Goal: Task Accomplishment & Management: Complete application form

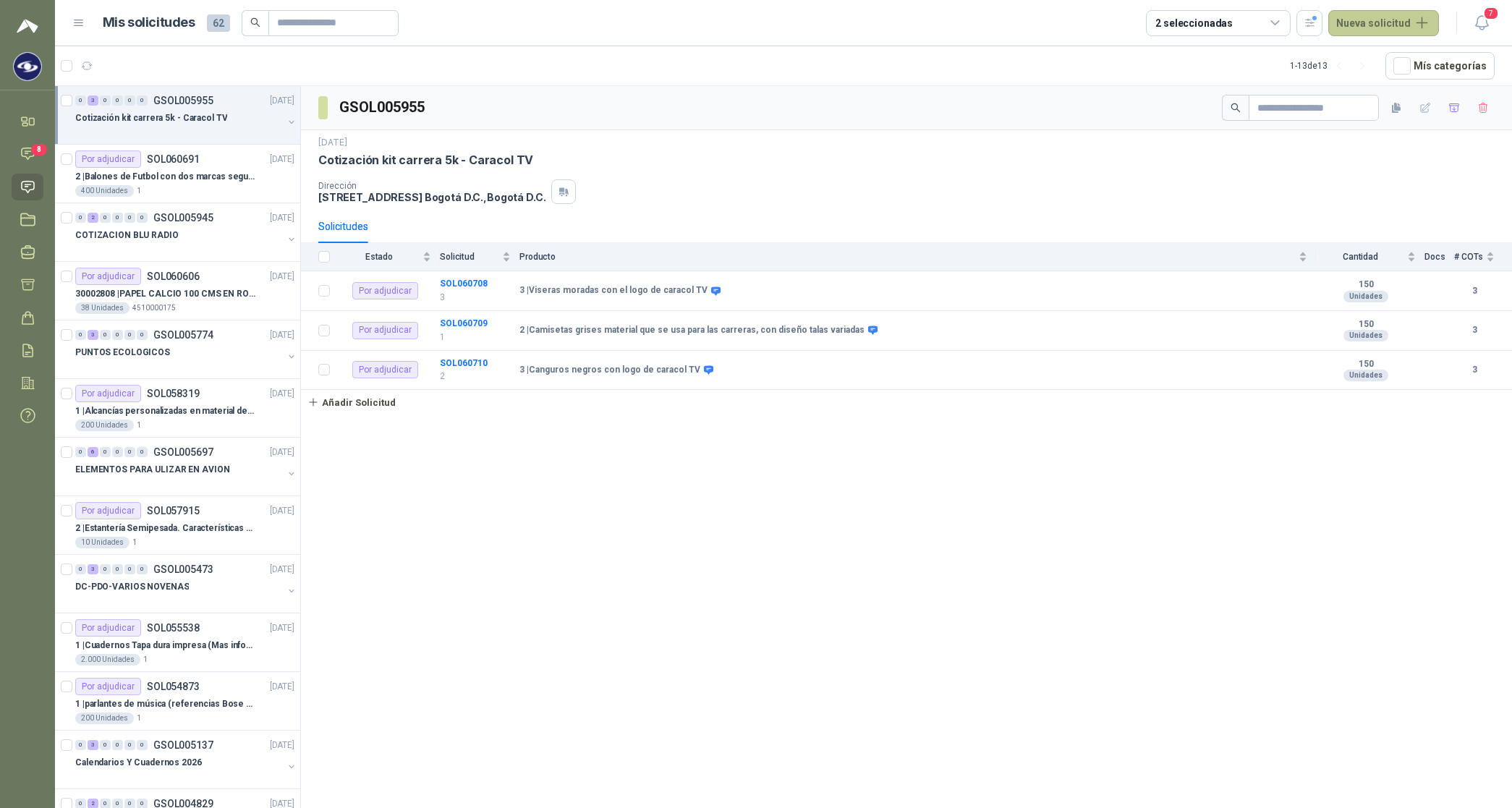
click at [1363, 28] on button "Nueva solicitud" at bounding box center [1383, 23] width 111 height 26
click at [1369, 58] on link "Solicitud" at bounding box center [1401, 58] width 123 height 25
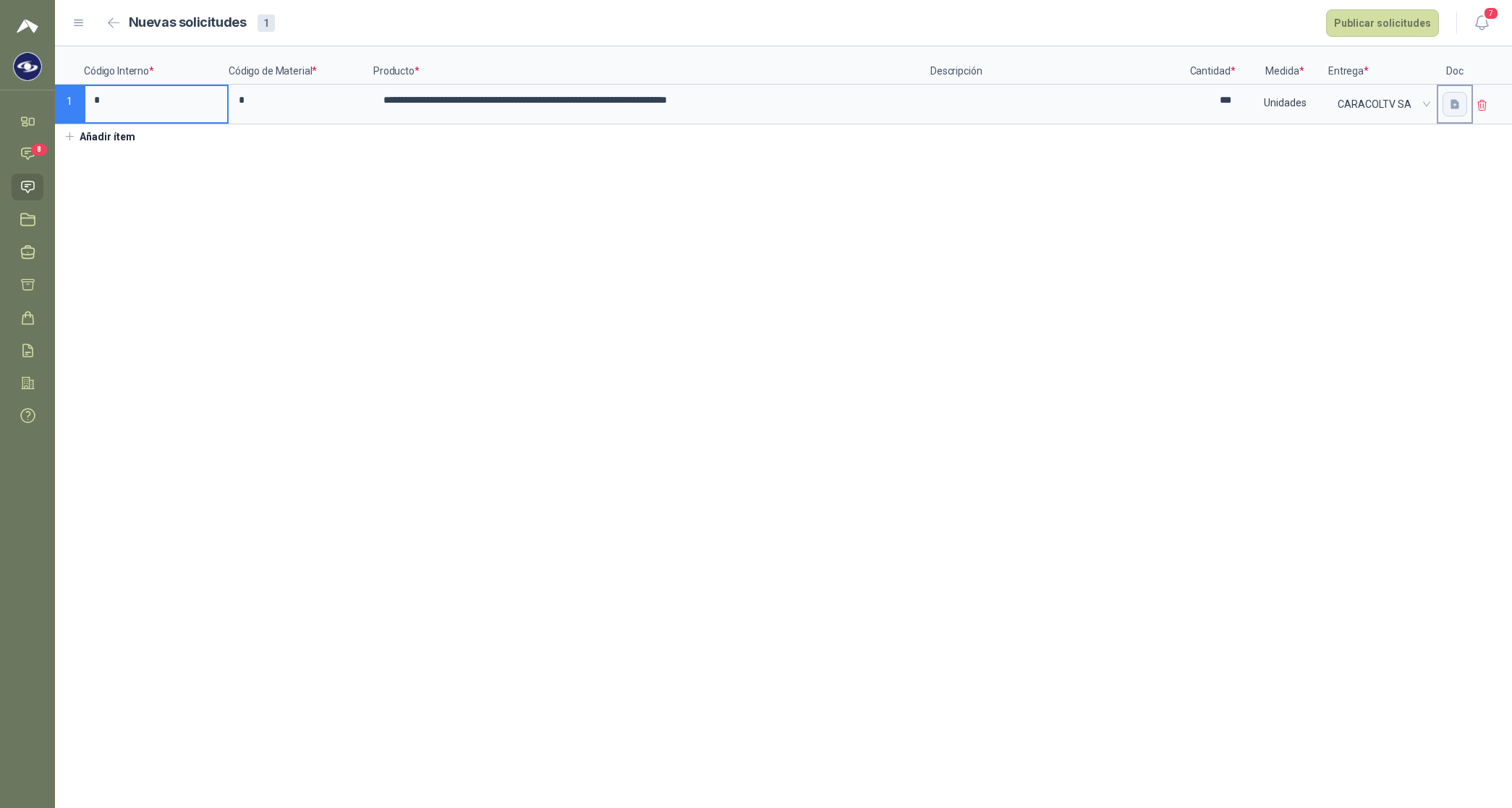
click at [1455, 114] on button "button" at bounding box center [1454, 103] width 24 height 24
click at [1375, 204] on div "Cargar archivo" at bounding box center [1377, 201] width 66 height 29
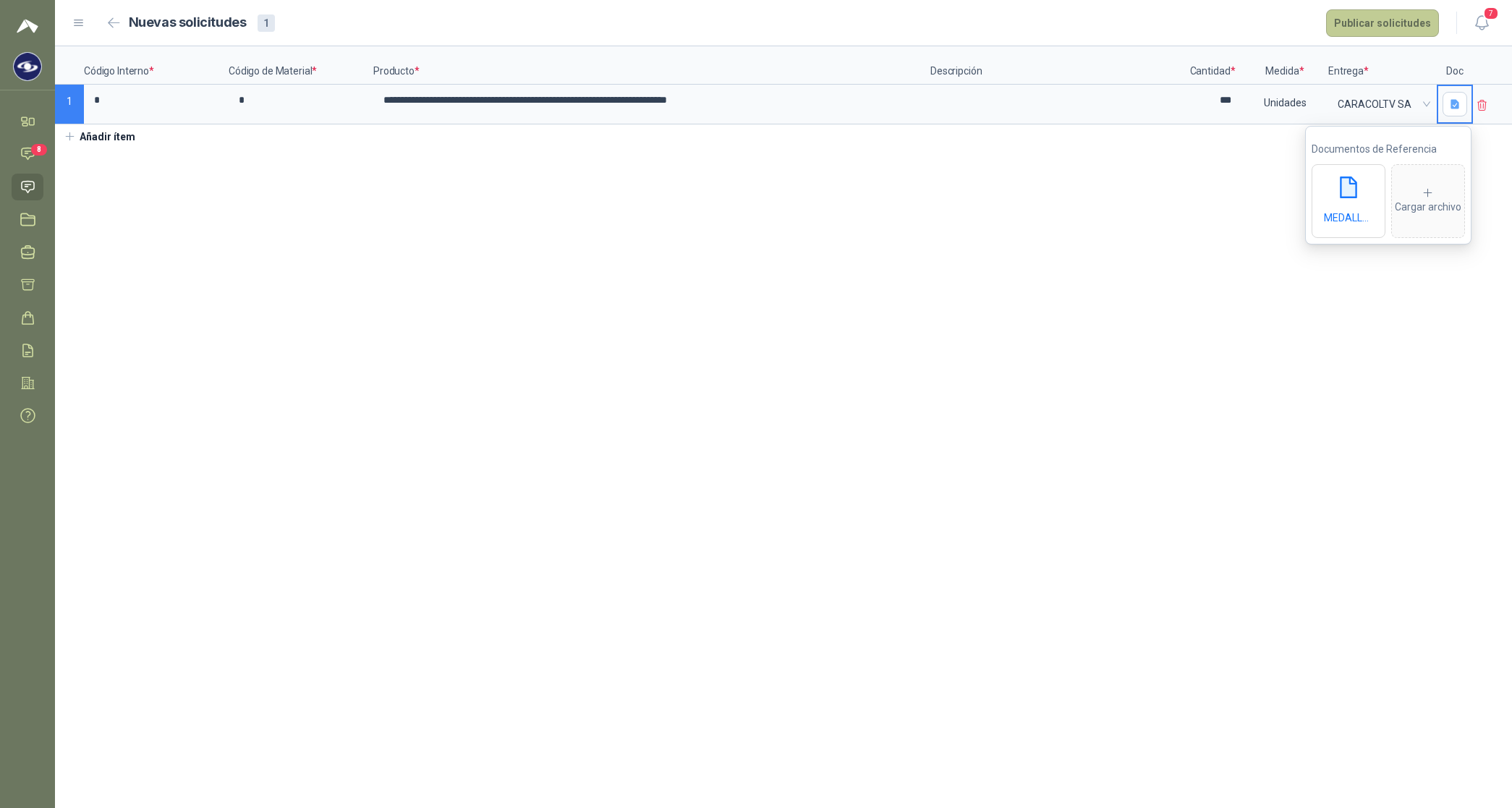
click at [1390, 11] on button "Publicar solicitudes" at bounding box center [1382, 23] width 113 height 28
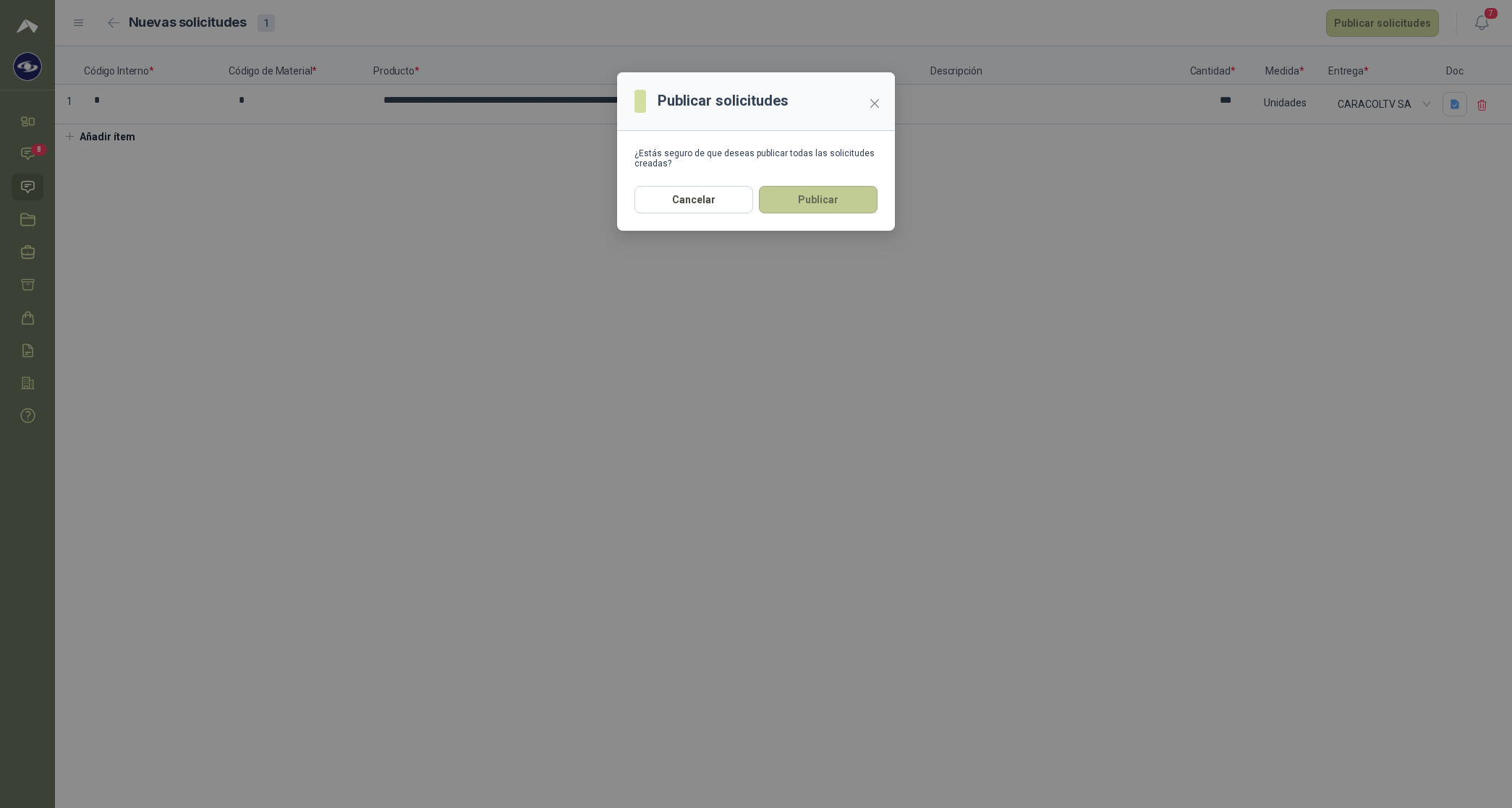
click at [830, 189] on button "Publicar" at bounding box center [818, 199] width 118 height 28
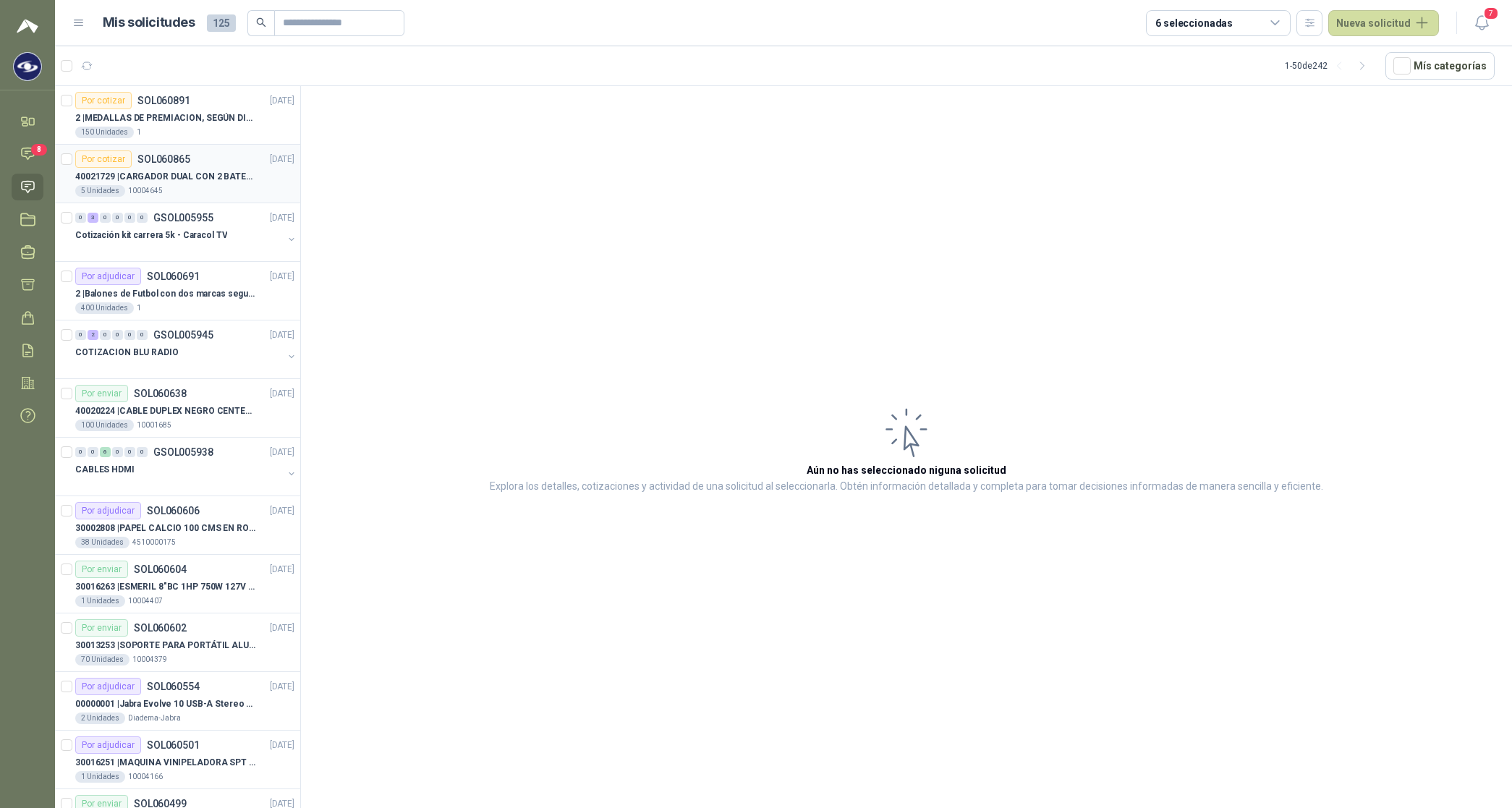
click at [156, 182] on p "40021729 | CARGADOR DUAL CON 2 BATERIAS ENDURO GO PRO" at bounding box center [165, 176] width 180 height 13
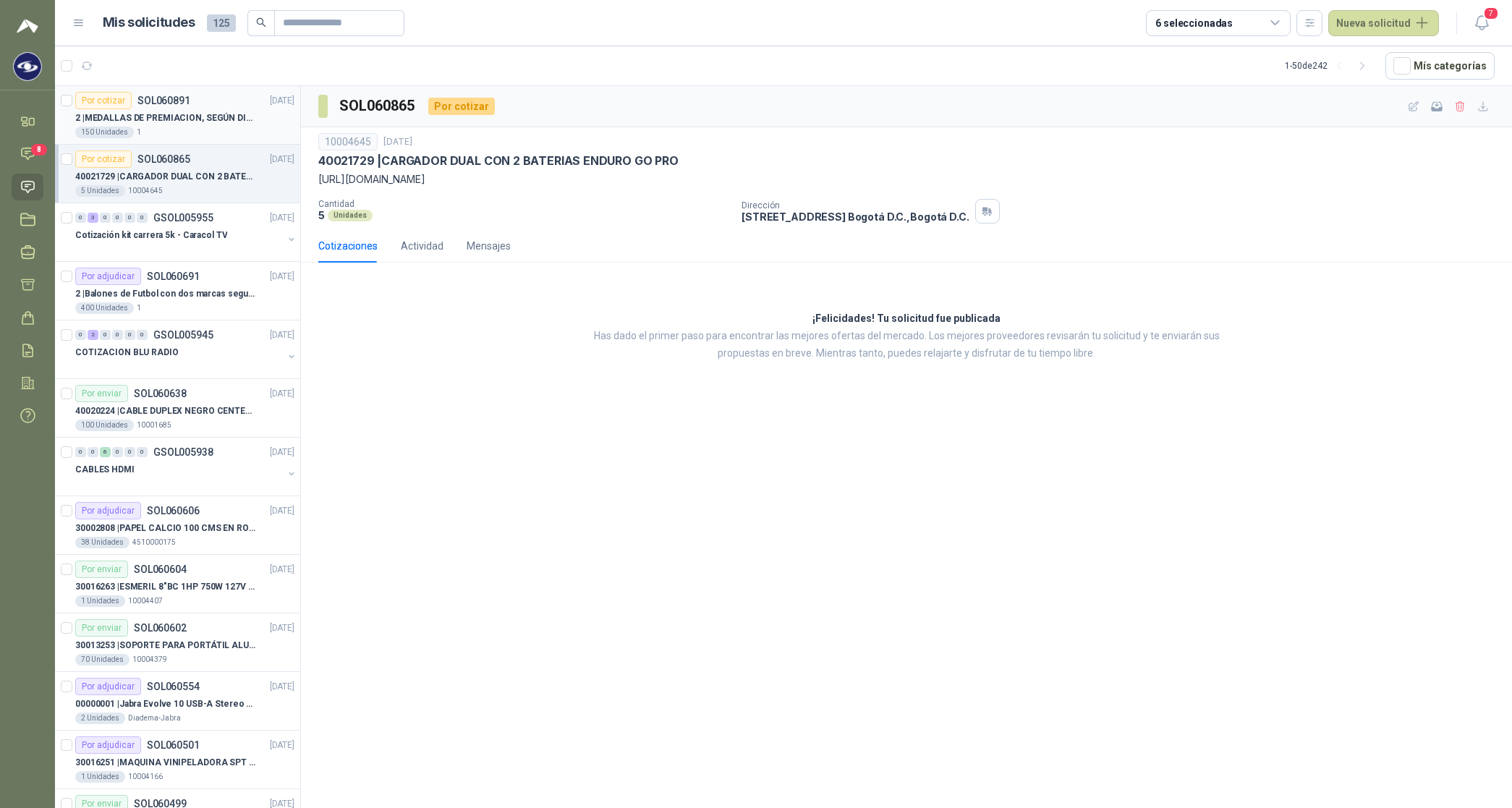
click at [189, 127] on div "150 Unidades 1" at bounding box center [184, 132] width 219 height 12
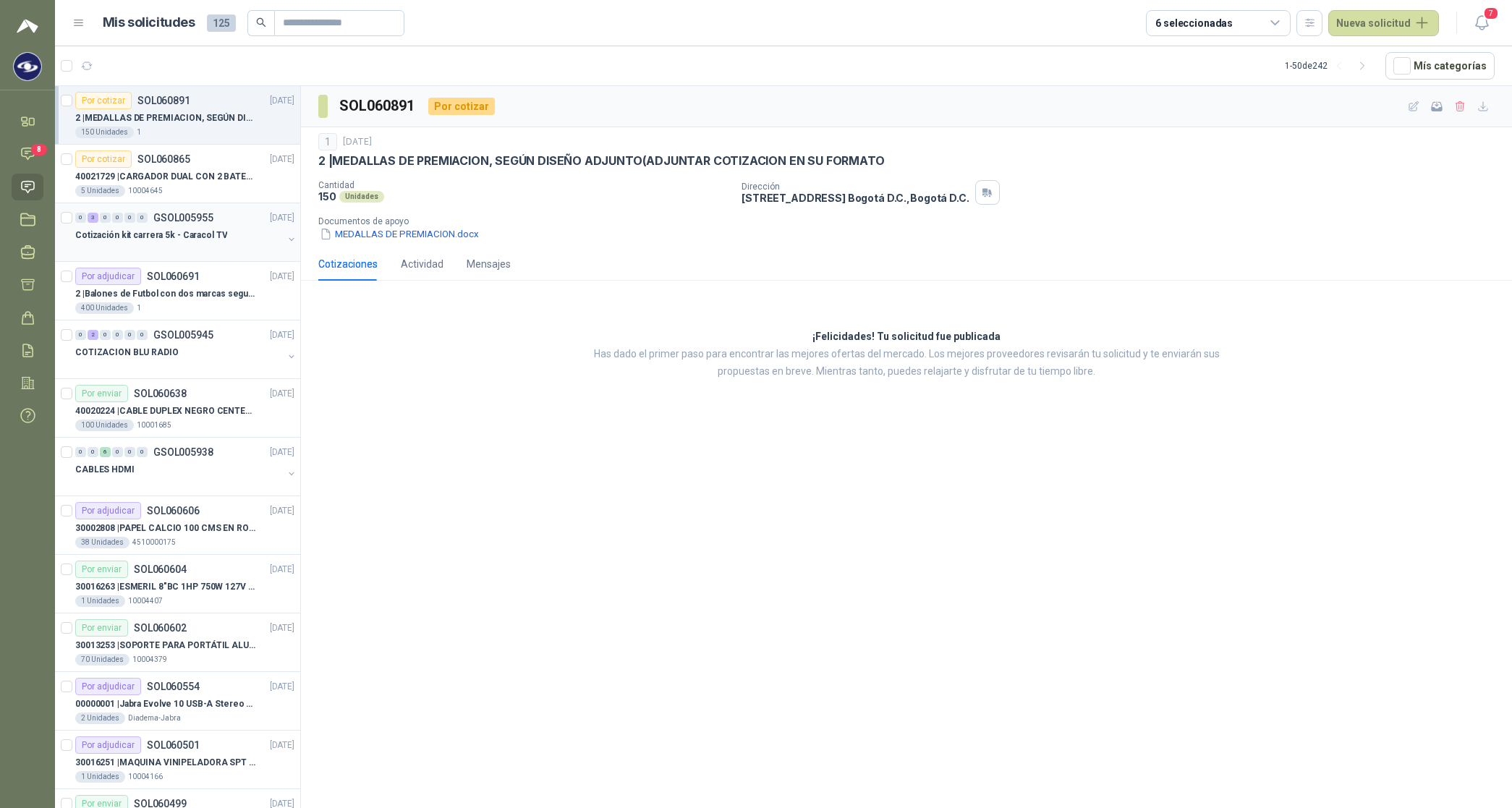
click at [175, 239] on p "Cotización kit carrera 5k - Caracol TV" at bounding box center [151, 235] width 152 height 13
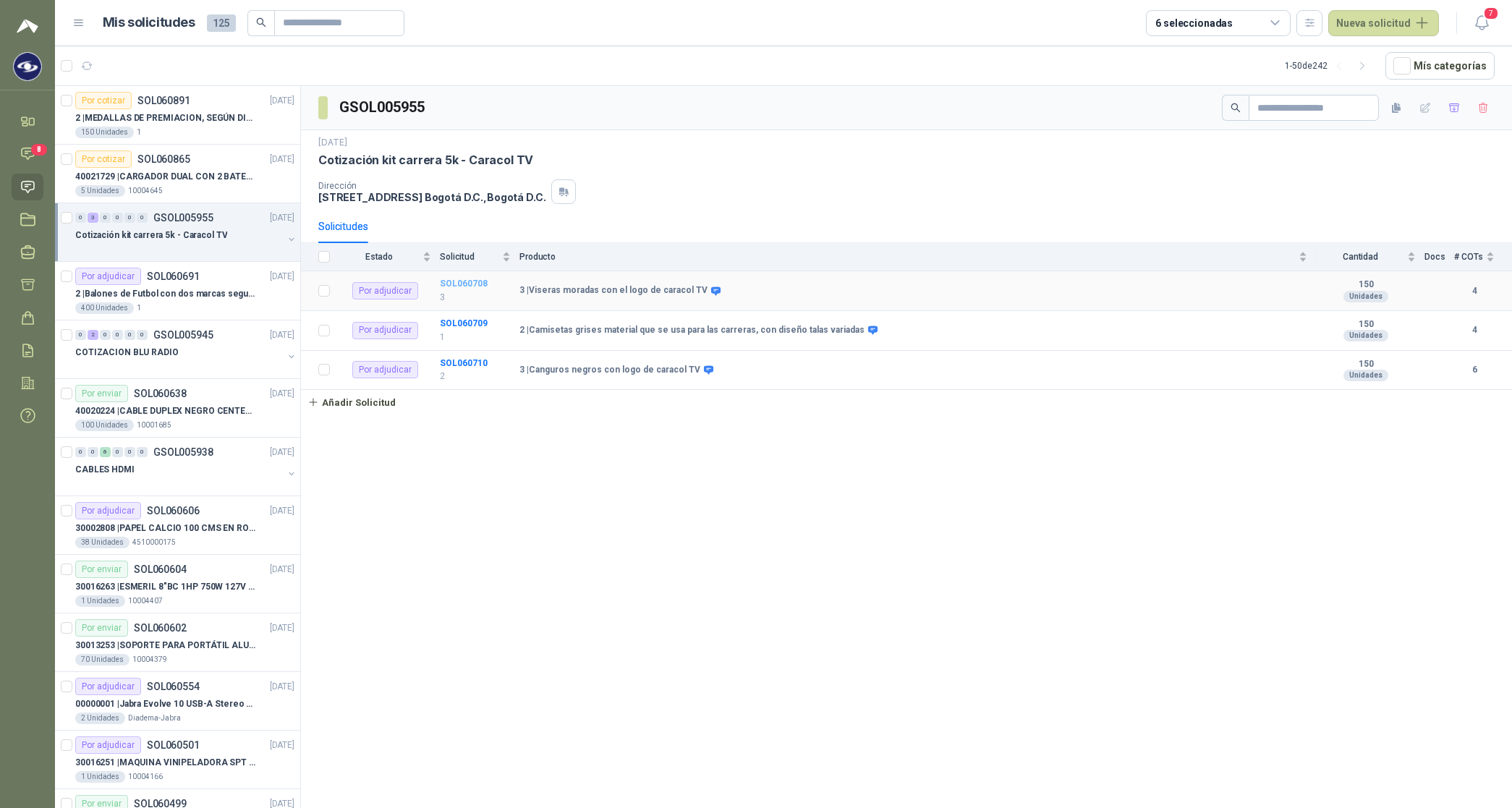
click at [477, 287] on b "SOL060708" at bounding box center [464, 284] width 47 height 10
